Goal: Task Accomplishment & Management: Use online tool/utility

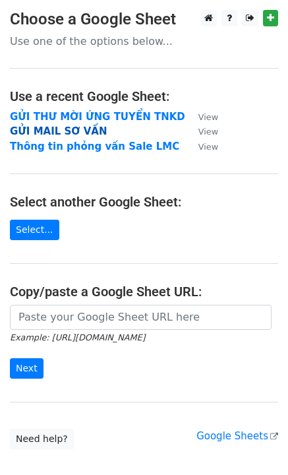
click at [86, 130] on strong "GỬI MAIL SƠ VẤN" at bounding box center [58, 131] width 97 height 12
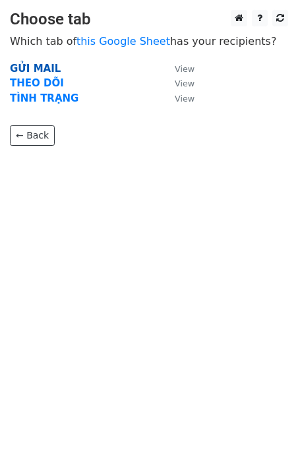
click at [42, 71] on strong "GỬI MAIL" at bounding box center [35, 69] width 51 height 12
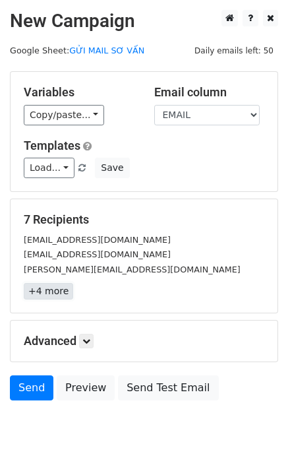
click at [62, 286] on link "+4 more" at bounding box center [48, 291] width 49 height 16
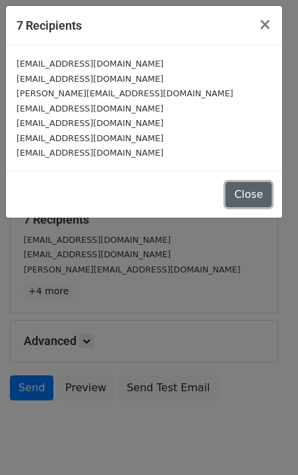
click at [255, 191] on button "Close" at bounding box center [249, 194] width 46 height 25
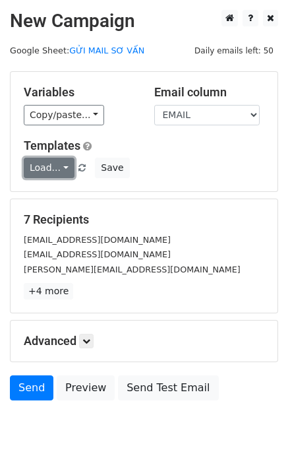
click at [56, 167] on link "Load..." at bounding box center [49, 168] width 51 height 20
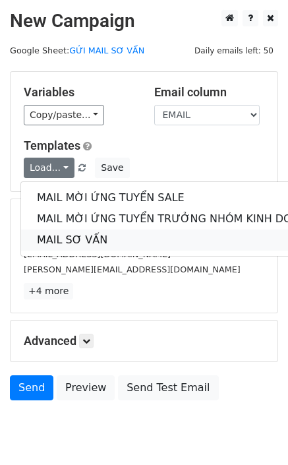
click at [131, 230] on link "MAIL SƠ VẤN" at bounding box center [175, 240] width 309 height 21
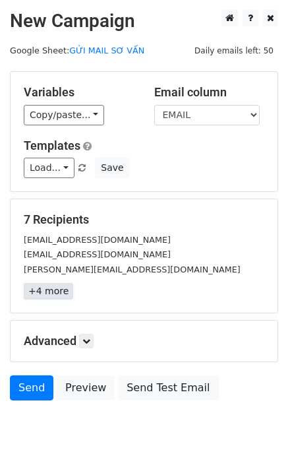
click at [61, 288] on link "+4 more" at bounding box center [48, 291] width 49 height 16
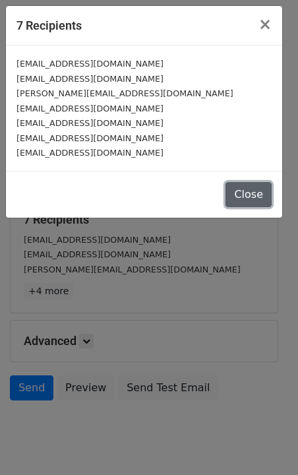
click at [268, 185] on button "Close" at bounding box center [249, 194] width 46 height 25
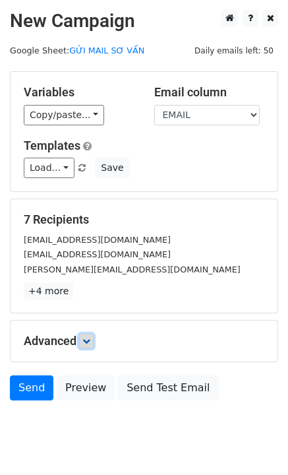
click at [86, 340] on icon at bounding box center [86, 341] width 8 height 8
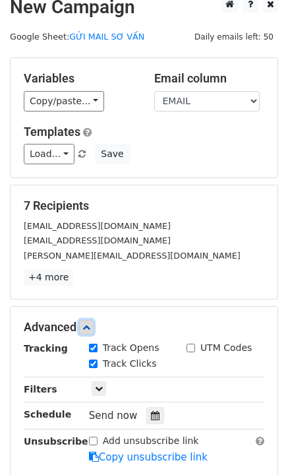
scroll to position [66, 0]
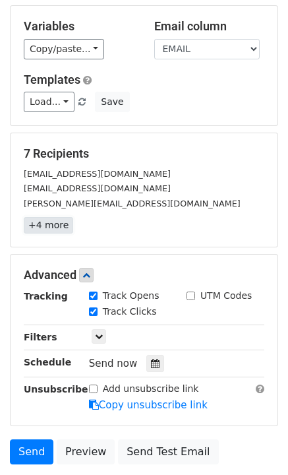
click at [46, 224] on link "+4 more" at bounding box center [48, 225] width 49 height 16
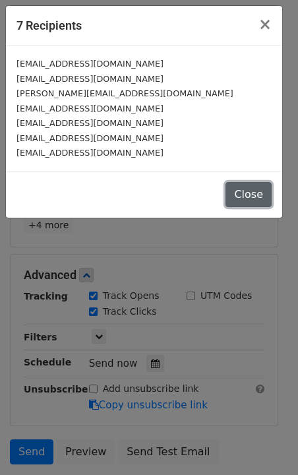
click at [257, 199] on button "Close" at bounding box center [249, 194] width 46 height 25
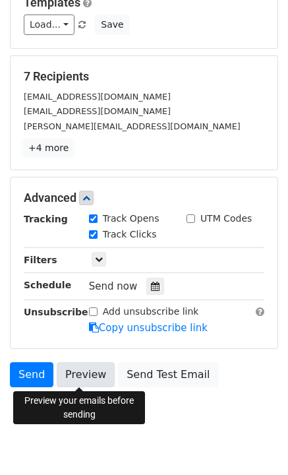
scroll to position [167, 0]
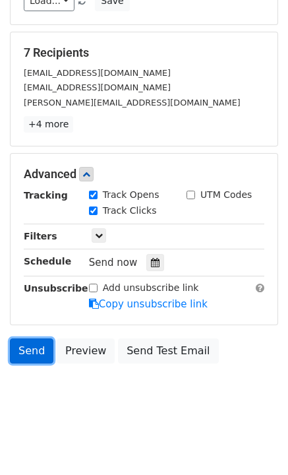
click at [34, 352] on link "Send" at bounding box center [32, 350] width 44 height 25
